Goal: Transaction & Acquisition: Purchase product/service

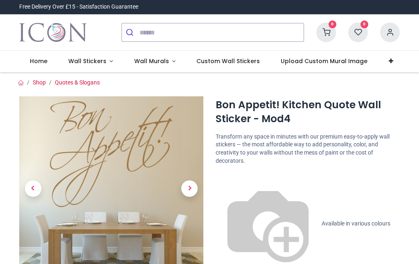
click at [190, 196] on span "Next" at bounding box center [189, 188] width 16 height 16
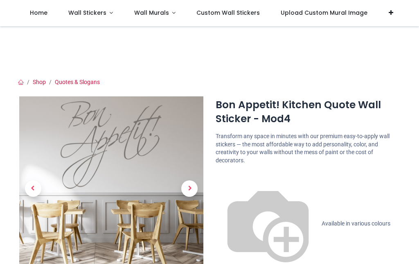
scroll to position [20, 0]
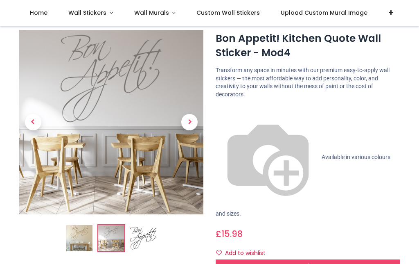
click at [381, 259] on div "Customise Now!" at bounding box center [308, 266] width 184 height 14
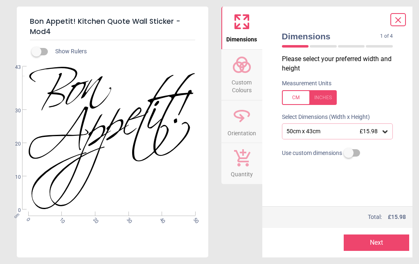
click at [390, 130] on div "50cm x 43cm £15.98" at bounding box center [337, 131] width 111 height 16
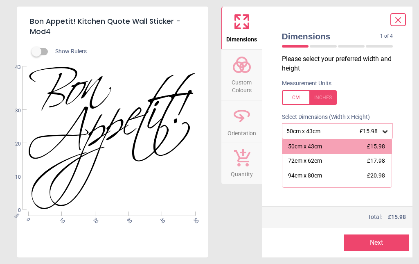
click at [415, 175] on div "Bon Appetit! Kitchen Quote Wall Sticker - Mod4 Show Rulers WS-32382 Created wit…" at bounding box center [209, 132] width 419 height 264
click at [406, 187] on div "Dimensions 1 of 4 1 of 5 Please select your preferred width and height Measurem…" at bounding box center [337, 132] width 151 height 250
click at [343, 129] on div "50cm x 43cm £15.98" at bounding box center [334, 131] width 96 height 7
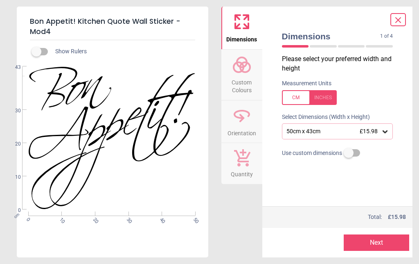
click at [325, 101] on div at bounding box center [309, 97] width 55 height 15
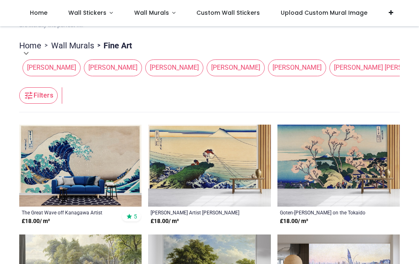
scroll to position [76, 0]
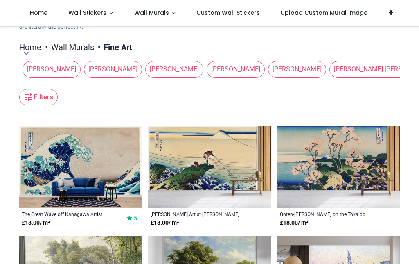
click at [105, 10] on span "Wall Stickers" at bounding box center [88, 13] width 40 height 8
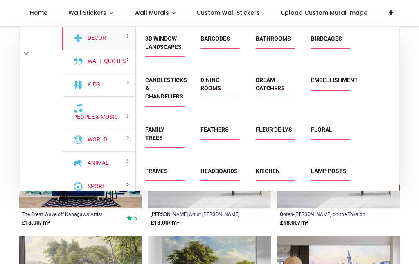
scroll to position [0, 0]
click at [329, 42] on link "Birdcages" at bounding box center [326, 38] width 31 height 7
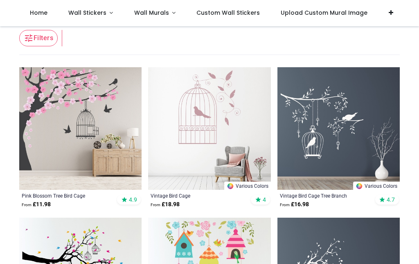
scroll to position [126, 0]
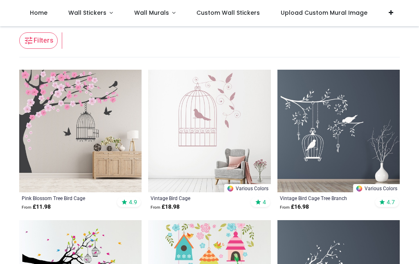
click at [312, 190] on img at bounding box center [338, 131] width 122 height 122
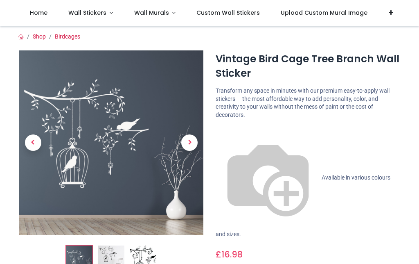
scroll to position [77, 0]
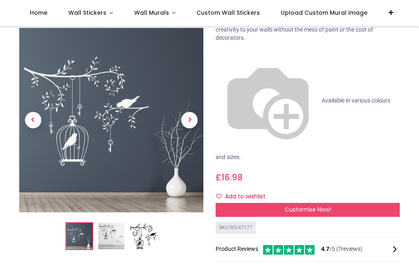
click at [191, 79] on link at bounding box center [190, 120] width 28 height 129
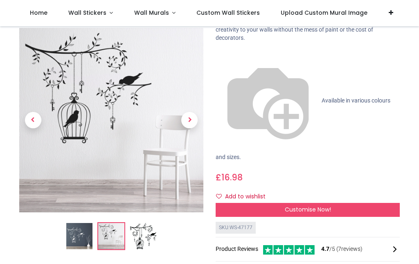
click at [186, 114] on span "Next" at bounding box center [189, 120] width 16 height 16
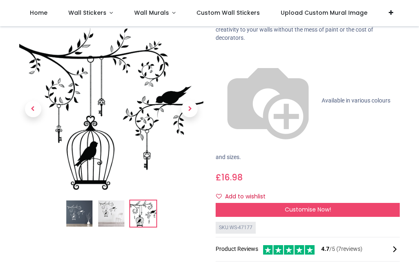
click at [304, 205] on span "Customise Now!" at bounding box center [308, 209] width 46 height 8
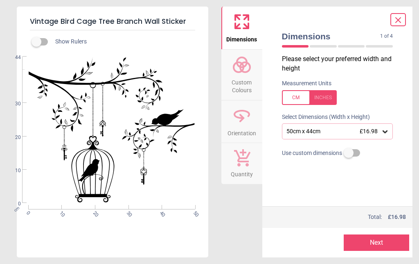
click at [325, 98] on div at bounding box center [309, 97] width 55 height 15
click at [383, 133] on icon at bounding box center [385, 131] width 8 height 8
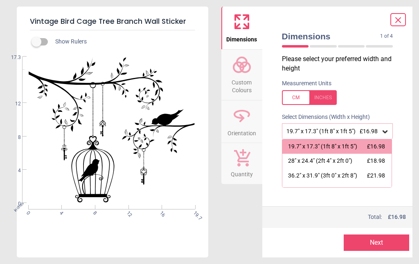
click at [398, 20] on icon at bounding box center [398, 20] width 5 height 5
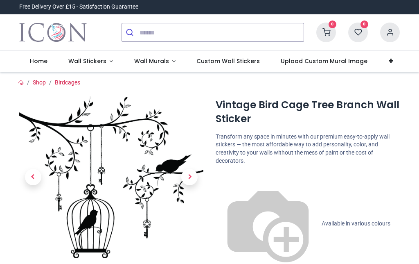
scroll to position [0, 0]
click at [91, 60] on span "Wall Stickers" at bounding box center [87, 61] width 38 height 8
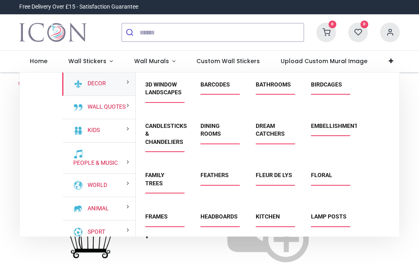
click at [159, 216] on link "Frames" at bounding box center [156, 216] width 23 height 7
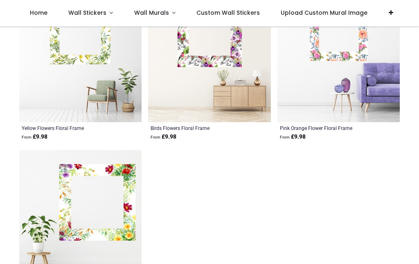
scroll to position [1420, 0]
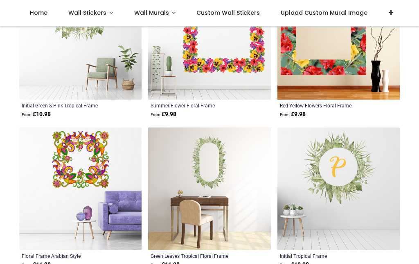
scroll to position [2158, 0]
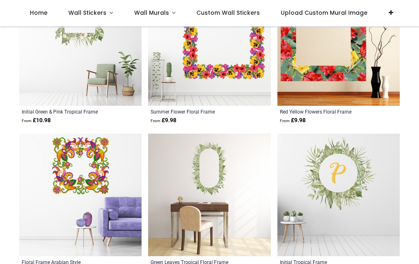
click at [103, 12] on span "Wall Stickers" at bounding box center [87, 13] width 38 height 8
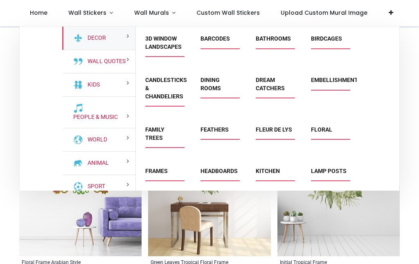
click at [213, 127] on link "Feathers" at bounding box center [215, 129] width 28 height 7
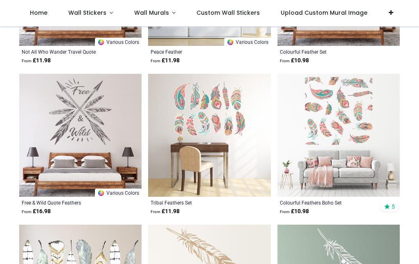
scroll to position [1166, 0]
click at [104, 11] on span "Wall Stickers" at bounding box center [87, 13] width 38 height 8
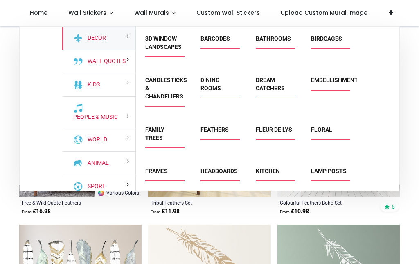
click at [270, 128] on link "Fleur de Lys" at bounding box center [274, 129] width 36 height 7
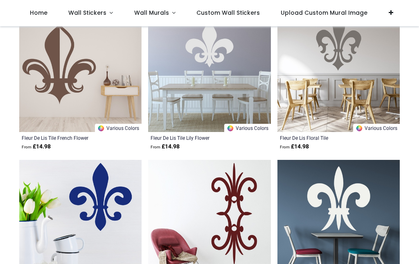
scroll to position [622, 0]
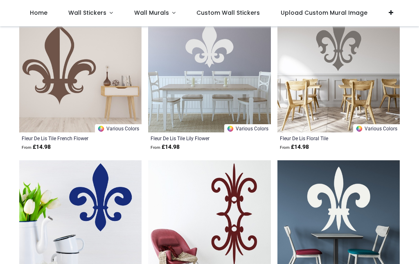
click at [100, 10] on span "Wall Stickers" at bounding box center [87, 13] width 38 height 8
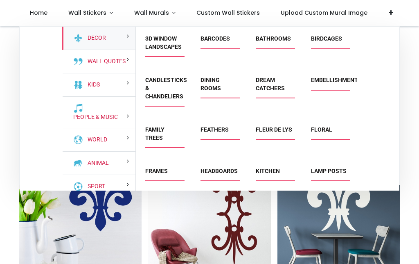
click at [322, 126] on link "Floral" at bounding box center [321, 129] width 21 height 7
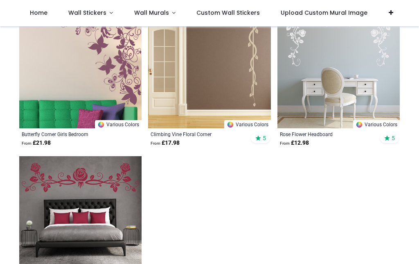
scroll to position [1434, 0]
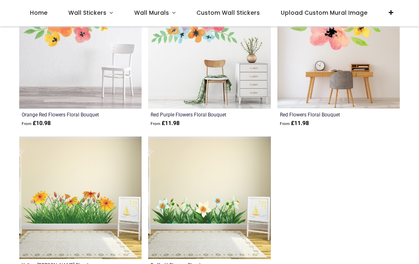
scroll to position [2828, 0]
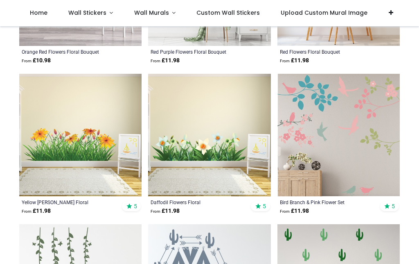
scroll to position [2873, 0]
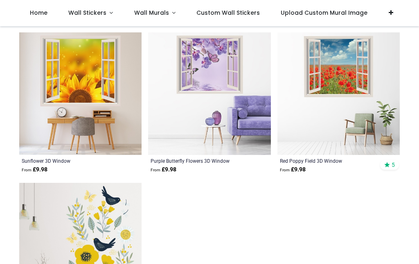
scroll to position [5580, 0]
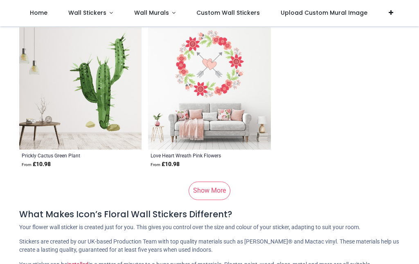
scroll to position [7093, 0]
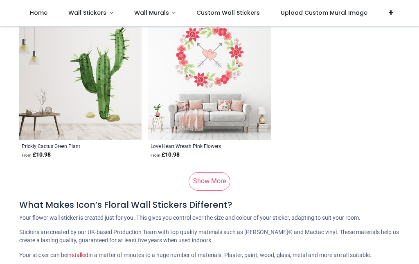
click at [212, 182] on link "Show More" at bounding box center [210, 181] width 42 height 18
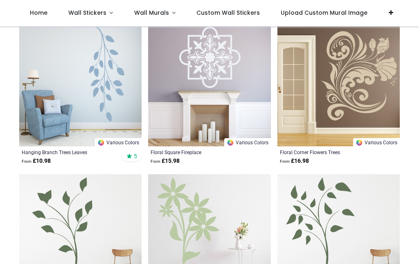
scroll to position [8327, 0]
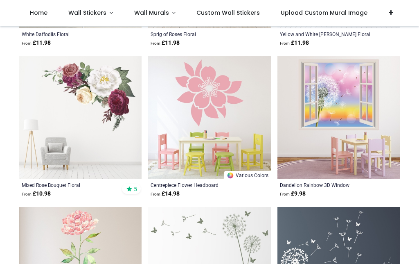
scroll to position [9610, 0]
click at [107, 14] on link "Wall Stickers" at bounding box center [91, 13] width 66 height 26
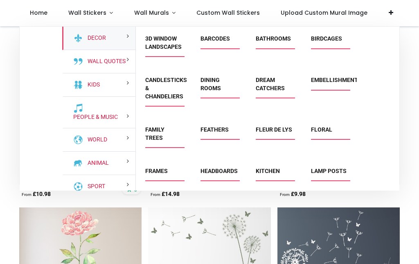
click at [327, 79] on link "Embellishments" at bounding box center [336, 80] width 51 height 7
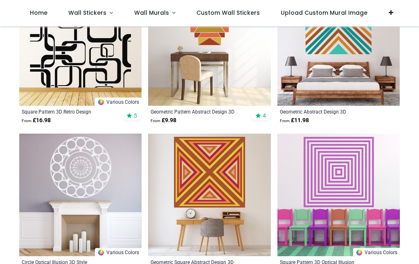
scroll to position [504, 0]
